Goal: Register for event/course

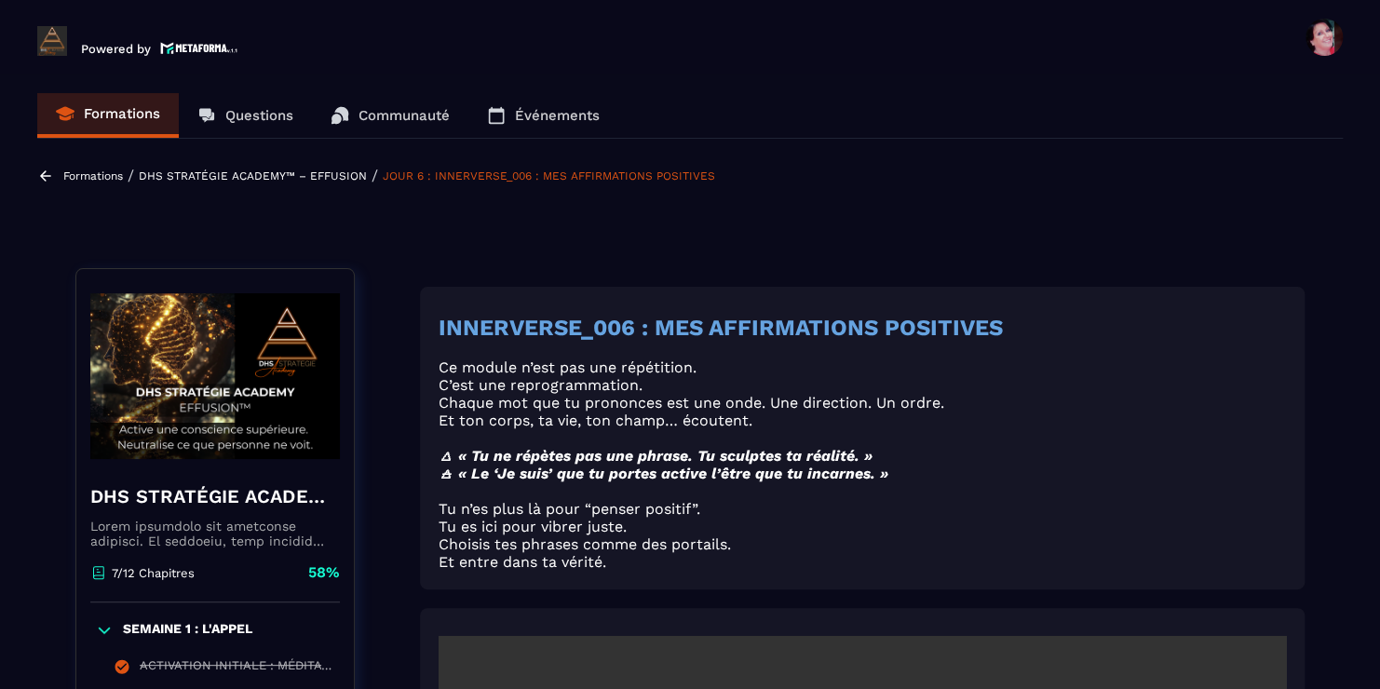
scroll to position [3806, 0]
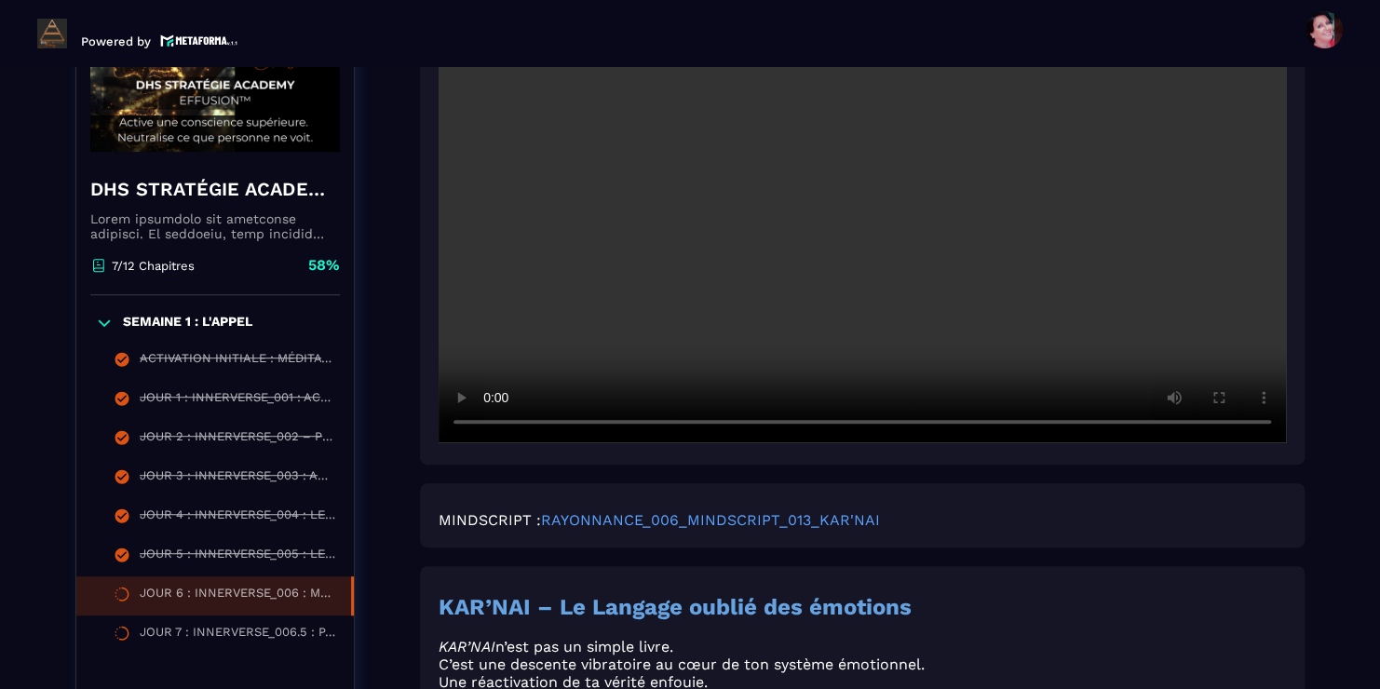
click at [164, 141] on img at bounding box center [214, 69] width 249 height 186
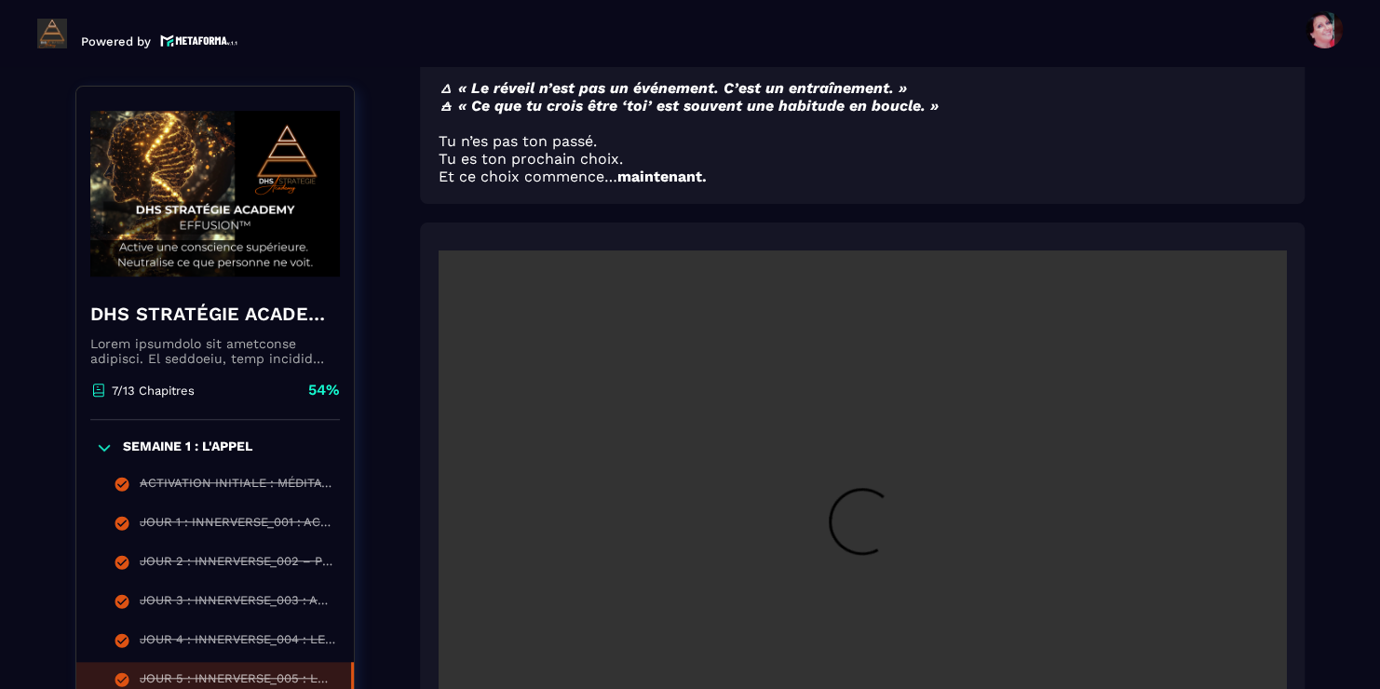
scroll to position [194, 0]
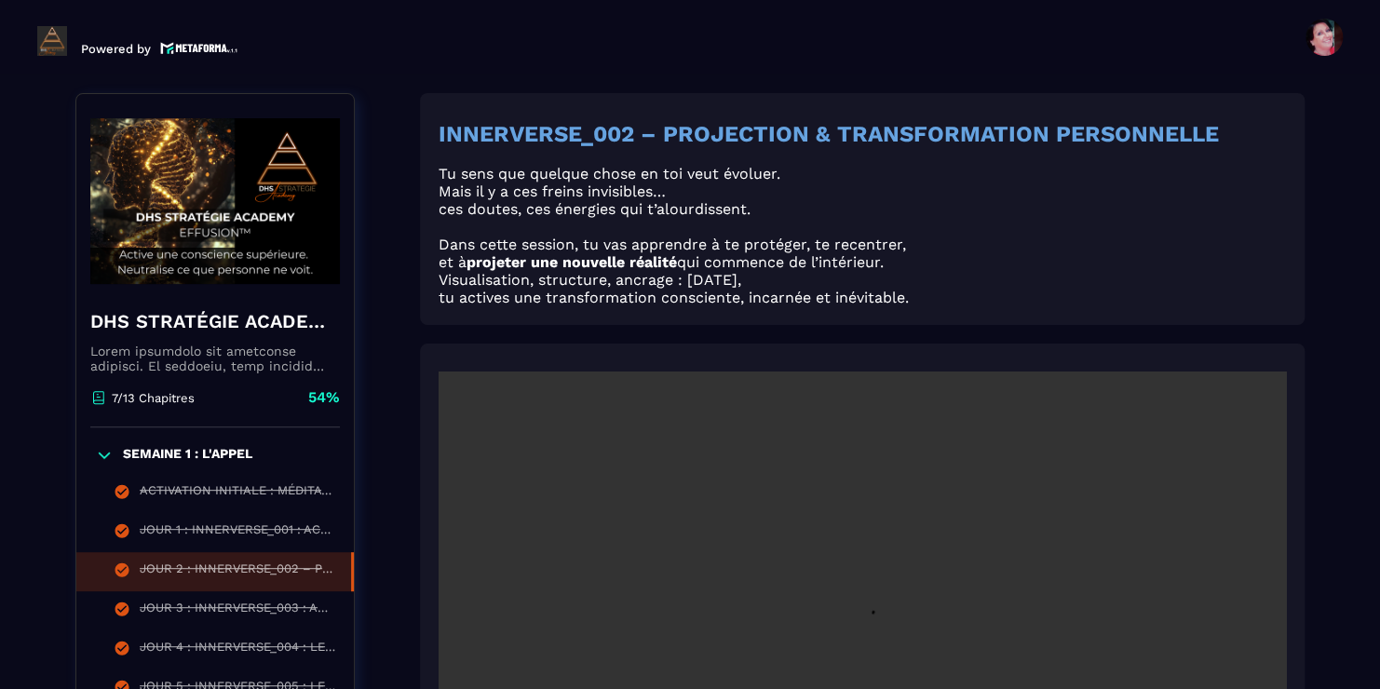
scroll to position [7, 0]
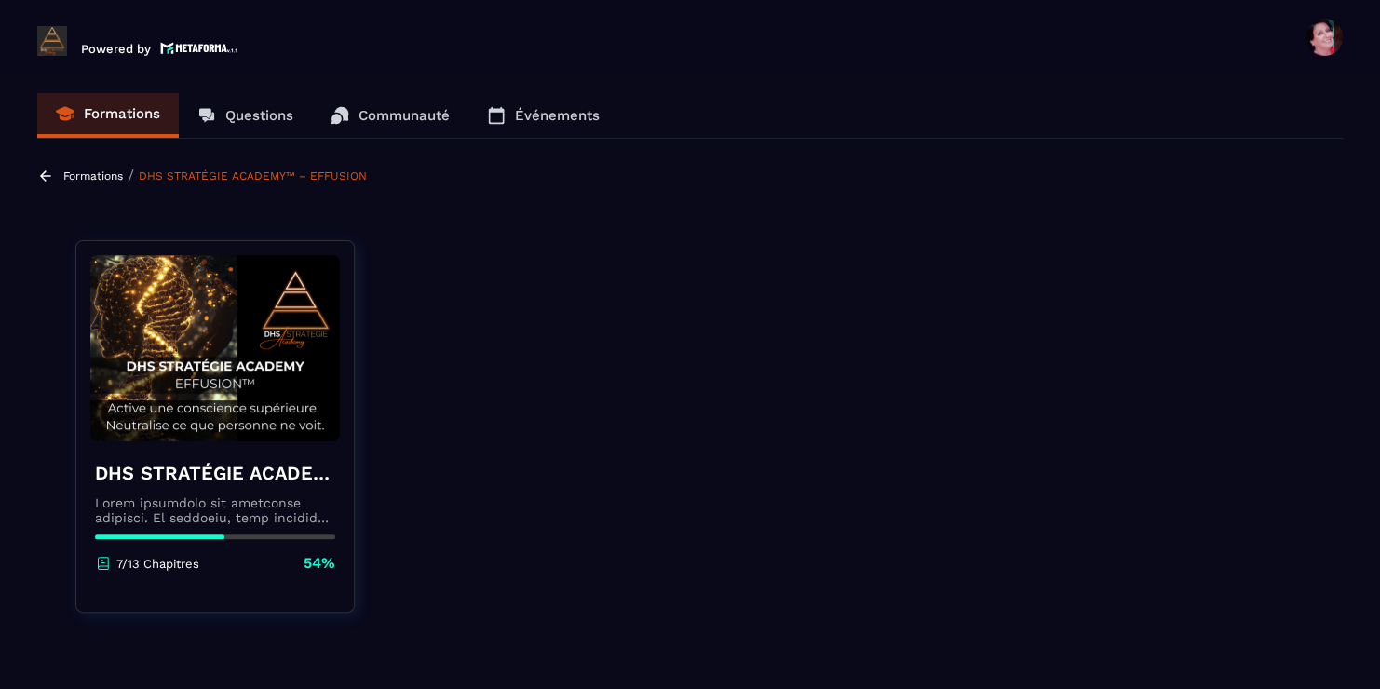
click at [537, 116] on p "Événements" at bounding box center [557, 115] width 85 height 17
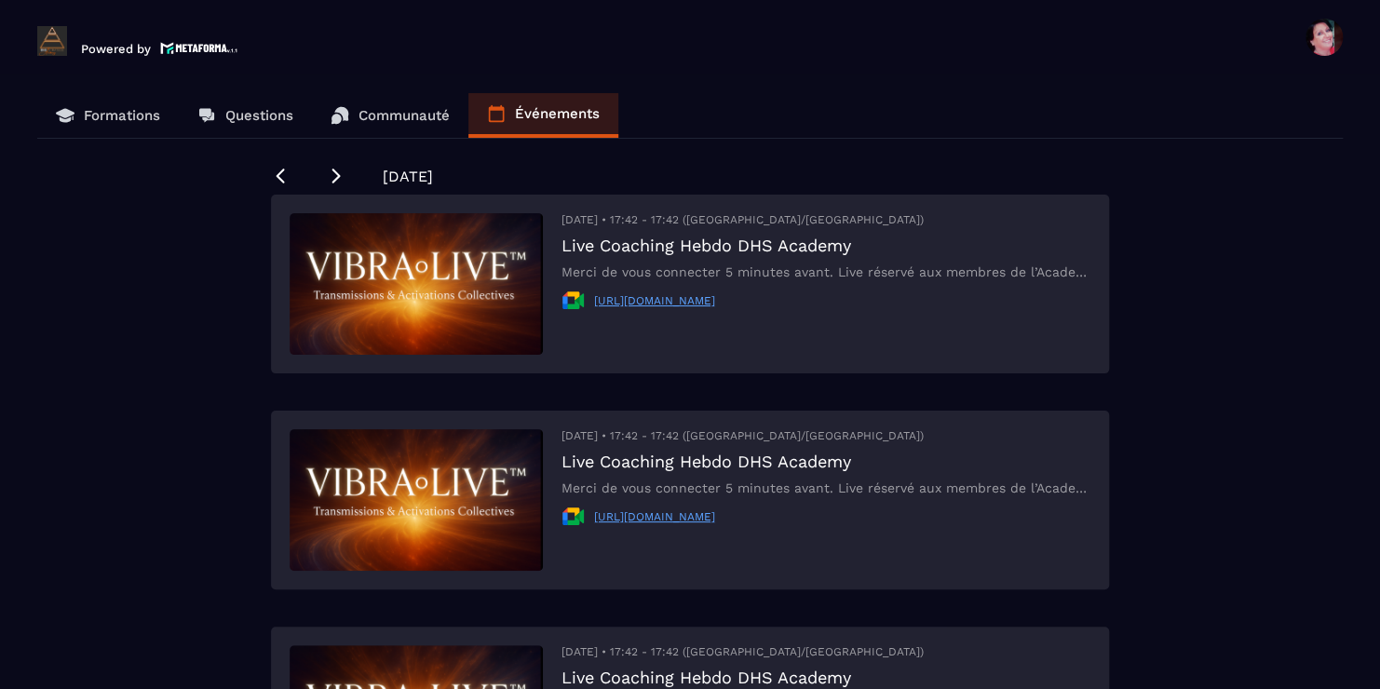
drag, startPoint x: 970, startPoint y: 664, endPoint x: 951, endPoint y: 663, distance: 18.6
click at [1226, 420] on div "Formations Questions Communauté Événements [DATE] [DATE] • 17:42 - 17:42 ([GEOG…" at bounding box center [690, 393] width 1342 height 600
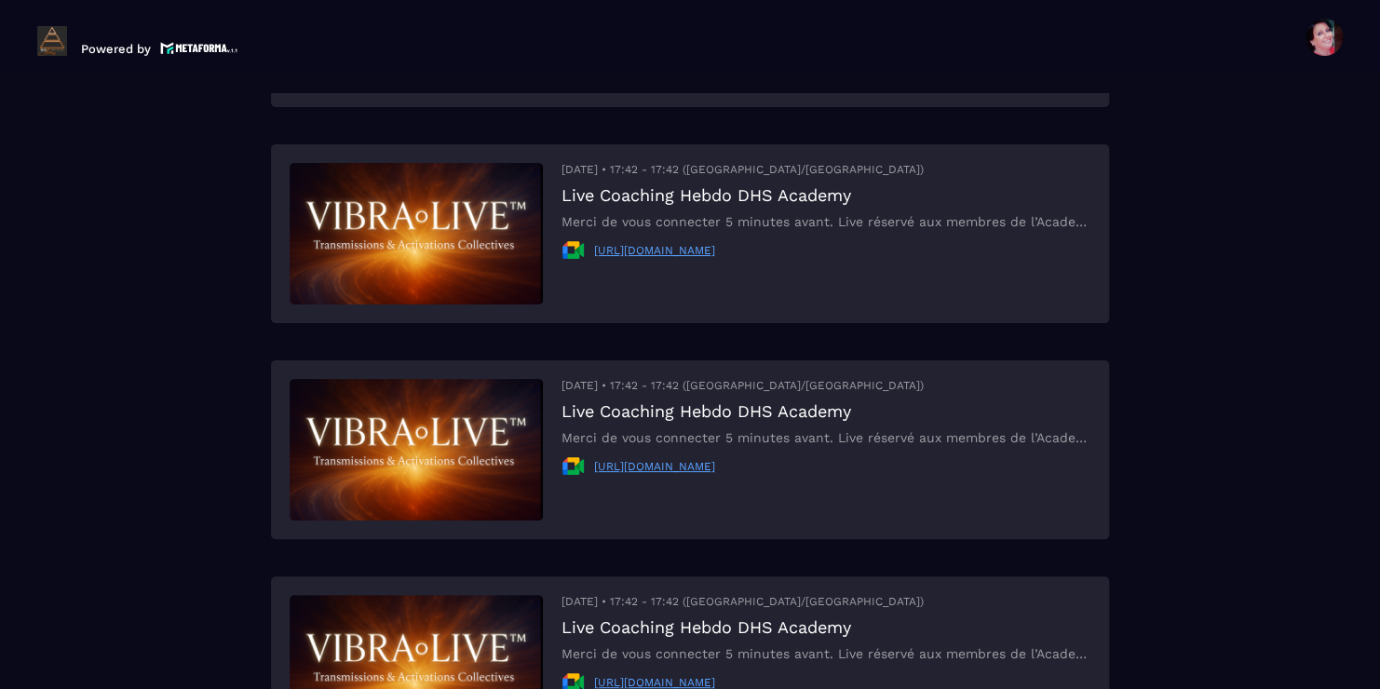
scroll to position [397, 0]
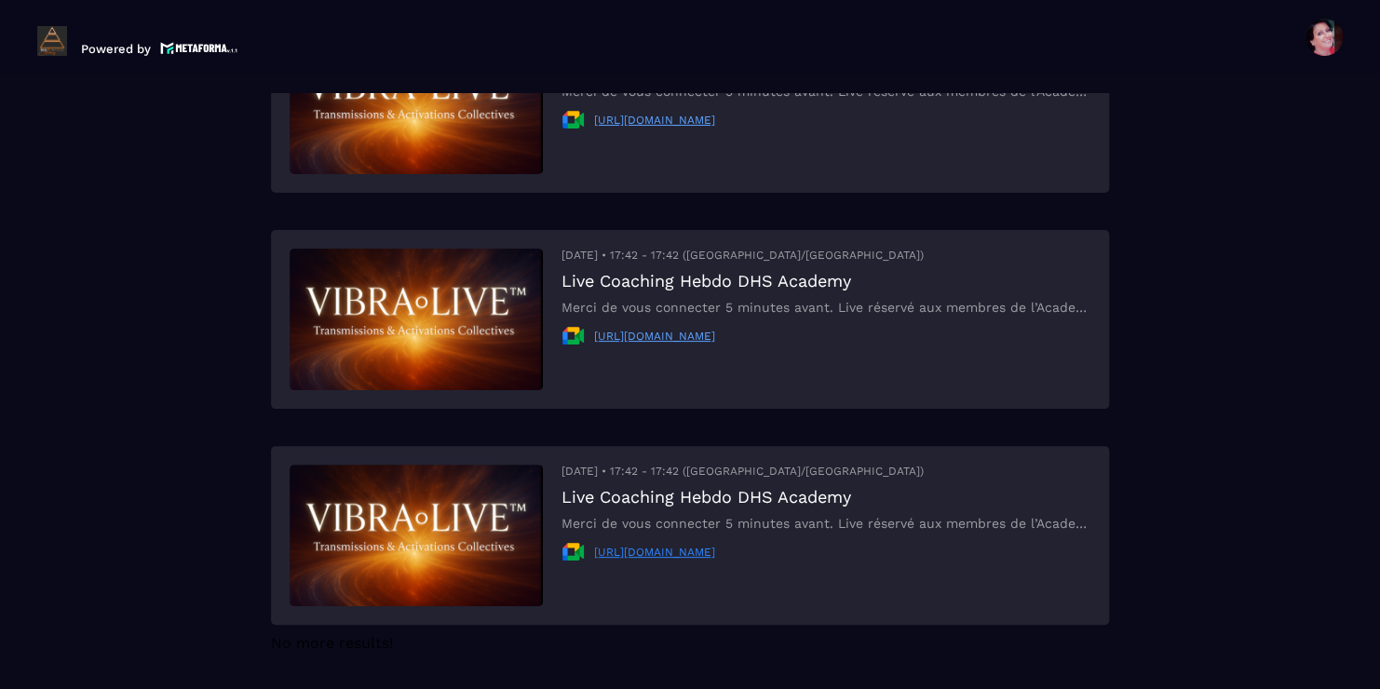
click at [715, 551] on link "[URL][DOMAIN_NAME]" at bounding box center [654, 552] width 121 height 13
